Goal: Transaction & Acquisition: Subscribe to service/newsletter

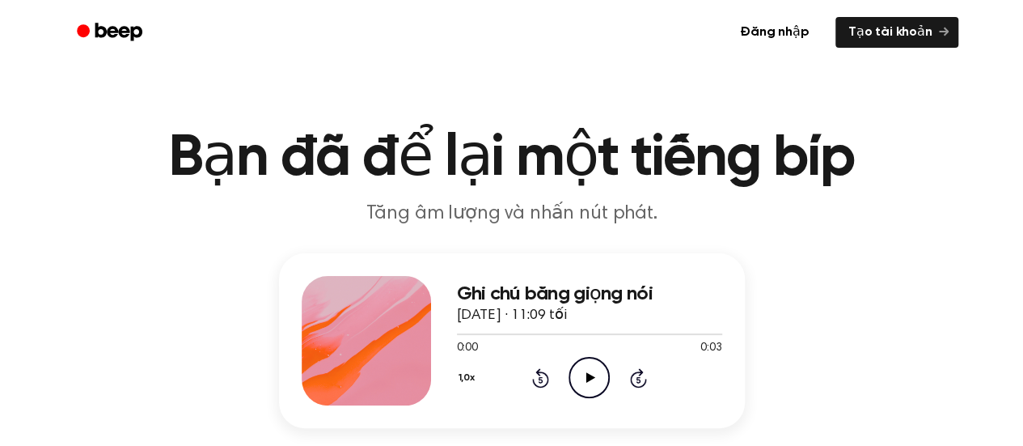
click at [573, 379] on icon "Play Audio" at bounding box center [588, 377] width 41 height 41
click at [475, 327] on div at bounding box center [589, 333] width 265 height 13
click at [581, 376] on icon "Play Audio" at bounding box center [588, 377] width 41 height 41
click at [594, 379] on icon "Play Audio" at bounding box center [588, 377] width 41 height 41
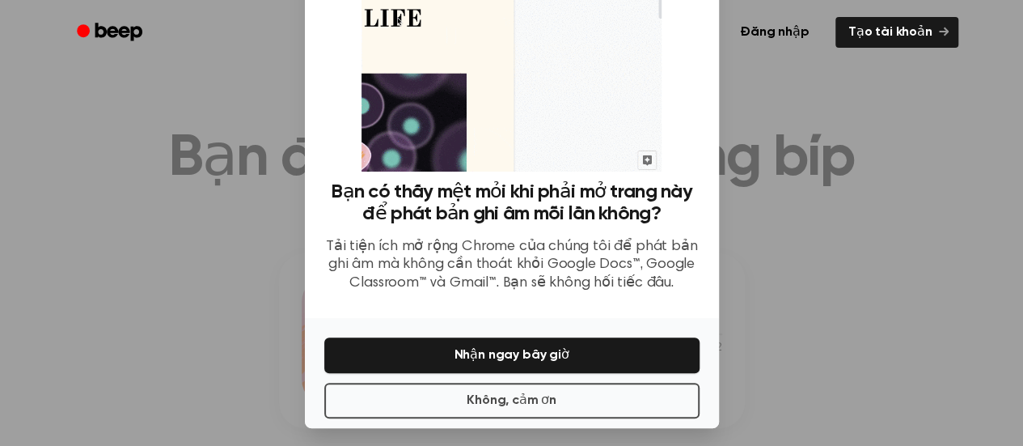
scroll to position [142, 0]
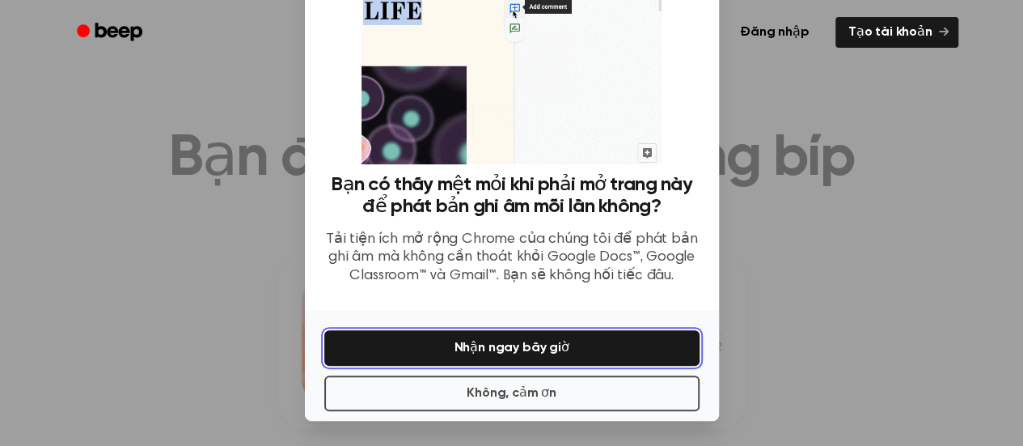
click at [508, 352] on font "Nhận ngay bây giờ" at bounding box center [511, 347] width 115 height 13
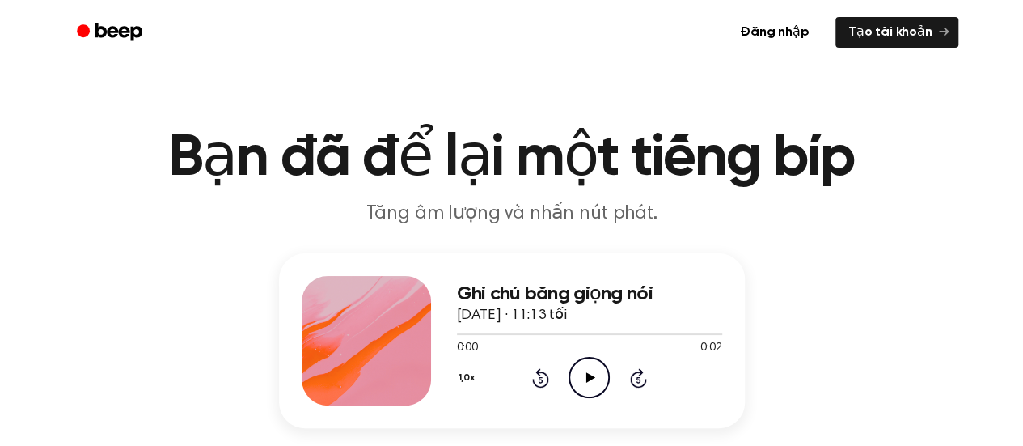
click at [600, 360] on circle at bounding box center [589, 377] width 40 height 40
